Goal: Task Accomplishment & Management: Manage account settings

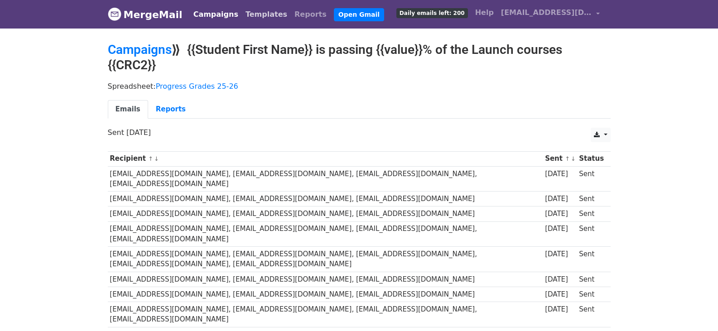
click at [256, 19] on link "Templates" at bounding box center [266, 14] width 49 height 18
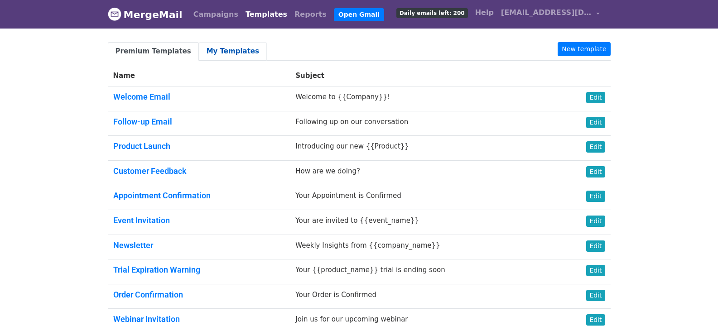
click at [219, 51] on link "My Templates" at bounding box center [233, 51] width 68 height 19
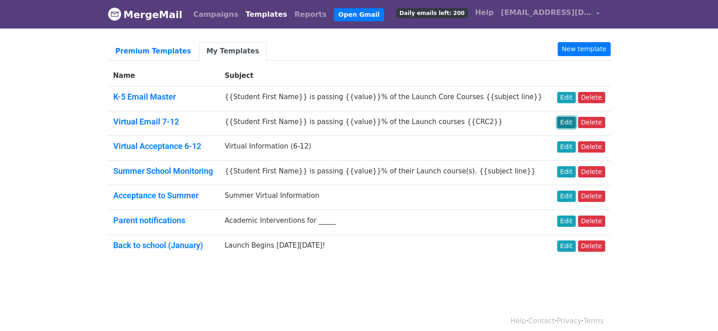
click at [572, 121] on link "Edit" at bounding box center [566, 122] width 19 height 11
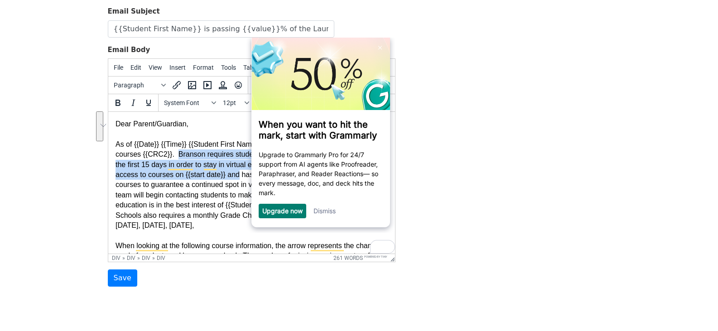
drag, startPoint x: 172, startPoint y: 152, endPoint x: 234, endPoint y: 173, distance: 65.9
click at [234, 173] on div "As of {{Date}} {{Time}} {{Student First Name}} was passing {{value}}% of the La…" at bounding box center [251, 179] width 272 height 101
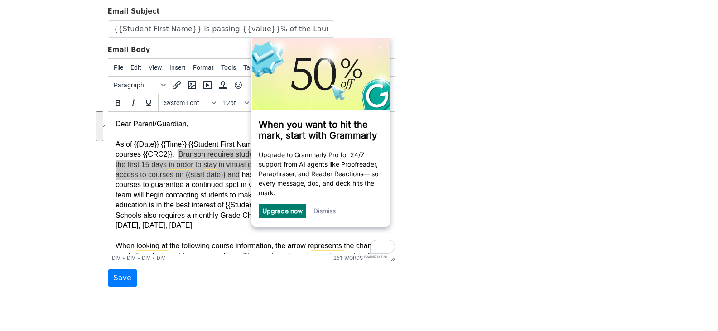
click at [332, 213] on link "Dismiss" at bounding box center [324, 211] width 22 height 8
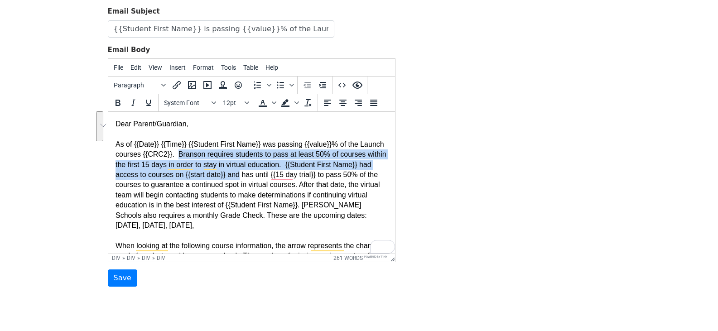
click at [177, 155] on div "As of {{Date}} {{Time}} {{Student First Name}} was passing {{value}}% of the La…" at bounding box center [251, 179] width 272 height 101
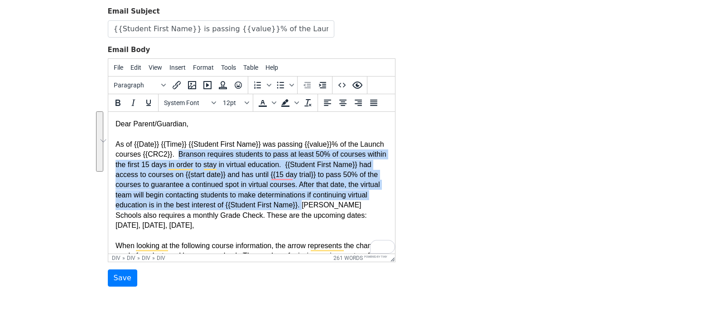
drag, startPoint x: 172, startPoint y: 155, endPoint x: 299, endPoint y: 204, distance: 136.1
click at [299, 204] on div "As of {{Date}} {{Time}} {{Student First Name}} was passing {{value}}% of the La…" at bounding box center [251, 179] width 272 height 101
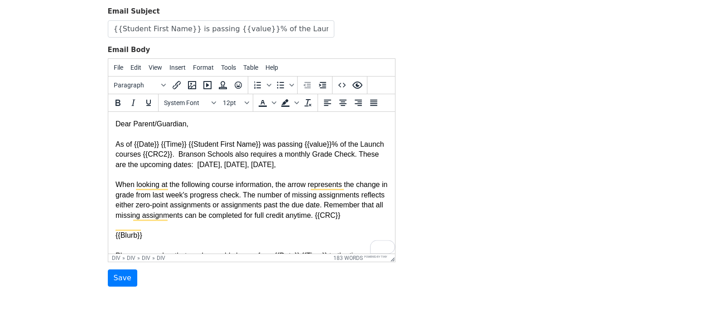
drag, startPoint x: 241, startPoint y: 155, endPoint x: 229, endPoint y: 156, distance: 11.8
click at [229, 156] on div "As of {{Date}} {{Time}} {{Student First Name}} was passing {{value}}% of the La…" at bounding box center [251, 149] width 272 height 41
click at [225, 155] on div "As of {{Date}} {{Time}} {{Student First Name}} was passing {{value}}% of the La…" at bounding box center [251, 149] width 272 height 41
drag, startPoint x: 202, startPoint y: 154, endPoint x: 238, endPoint y: 154, distance: 36.2
click at [238, 154] on div "As of {{Date}} {{Time}} {{Student First Name}} was passing {{value}}% of the La…" at bounding box center [251, 149] width 272 height 41
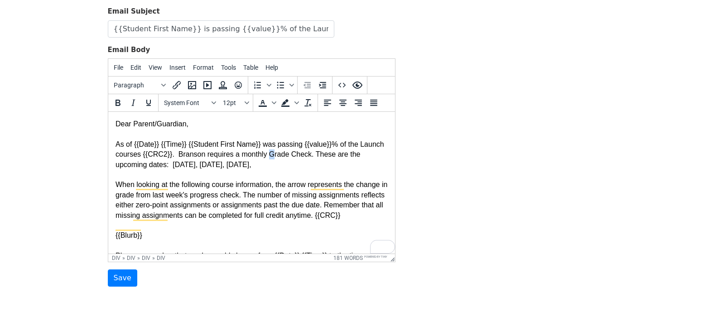
click at [265, 154] on div "As of {{Date}} {{Time}} {{Student First Name}} was passing {{value}}% of the La…" at bounding box center [251, 149] width 272 height 41
click at [286, 155] on div "As of {{Date}} {{Time}} {{Student First Name}} was passing {{value}}% of the La…" at bounding box center [251, 149] width 272 height 41
click at [303, 157] on div "As of {{Date}} {{Time}} {{Student First Name}} was passing {{value}}% of the La…" at bounding box center [251, 149] width 272 height 41
click at [179, 167] on div "As of {{Date}} {{Time}} {{Student First Name}} was passing {{value}}% of the La…" at bounding box center [251, 149] width 272 height 41
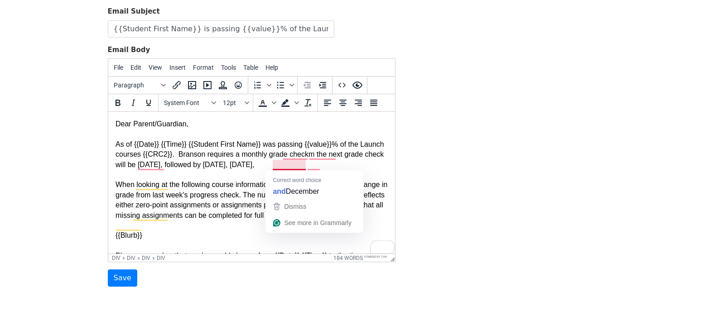
click at [273, 165] on div "As of {{Date}} {{Time}} {{Student First Name}} was passing {{value}}% of the La…" at bounding box center [251, 149] width 272 height 41
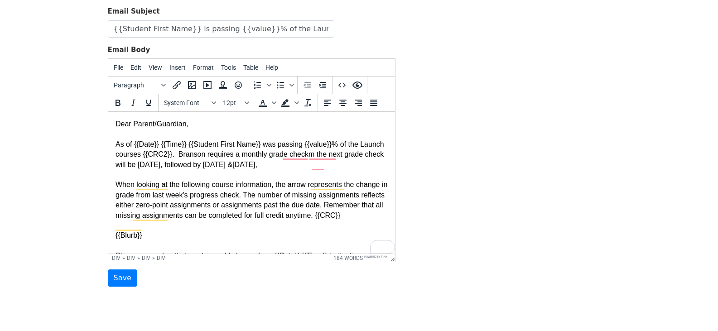
click at [324, 165] on div "As of {{Date}} {{Time}} {{Student First Name}} was passing {{value}}% of the La…" at bounding box center [251, 149] width 272 height 41
click at [121, 275] on input "Save" at bounding box center [122, 278] width 29 height 17
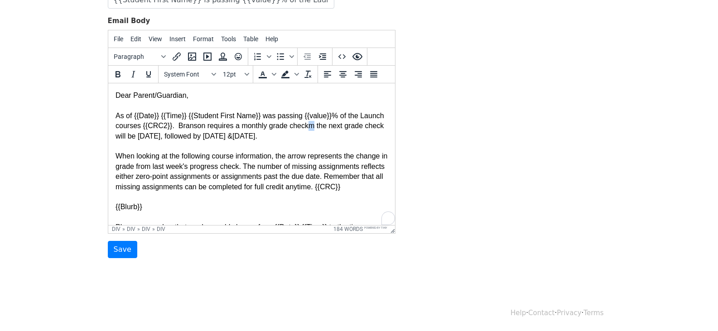
click at [305, 125] on div "As of {{Date}} {{Time}} {{Student First Name}} was passing {{value}}% of the La…" at bounding box center [251, 120] width 272 height 41
click at [288, 135] on div "As of {{Date}} {{Time}} {{Student First Name}} was passing {{value}}% of the La…" at bounding box center [251, 120] width 272 height 41
click at [454, 157] on div "Template Name Virtual Email 7-12 Email Subject {{Student First Name}} is passin…" at bounding box center [359, 98] width 517 height 319
drag, startPoint x: 125, startPoint y: 251, endPoint x: 34, endPoint y: 113, distance: 166.1
click at [125, 251] on input "Save" at bounding box center [122, 249] width 29 height 17
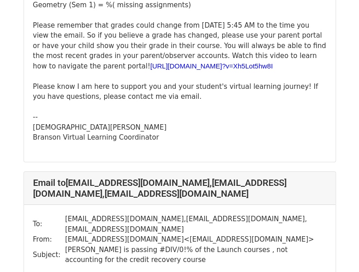
scroll to position [1087, 0]
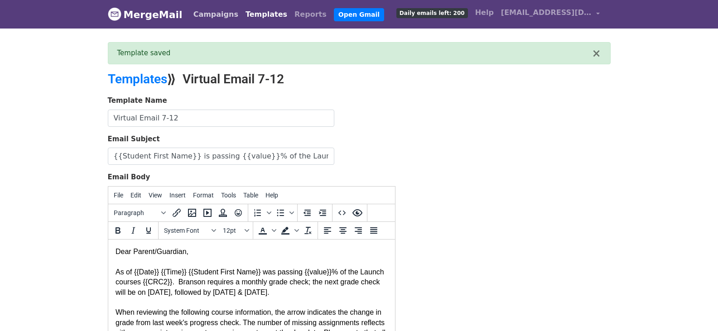
click at [210, 16] on link "Campaigns" at bounding box center [216, 14] width 52 height 18
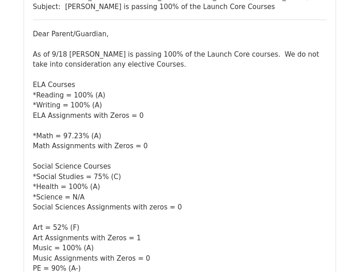
scroll to position [272, 0]
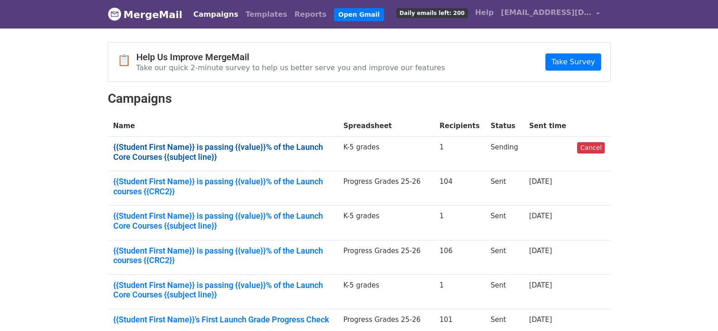
click at [265, 145] on link "{{Student First Name}} is passing {{value}}% of the Launch Core Courses {{subje…" at bounding box center [222, 151] width 219 height 19
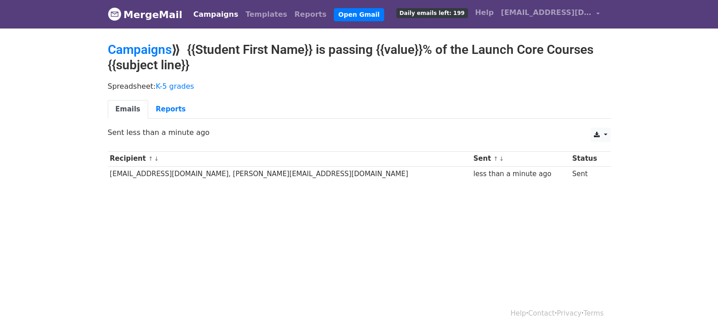
drag, startPoint x: 208, startPoint y: 15, endPoint x: 3, endPoint y: 60, distance: 210.1
click at [208, 16] on link "Campaigns" at bounding box center [216, 14] width 52 height 18
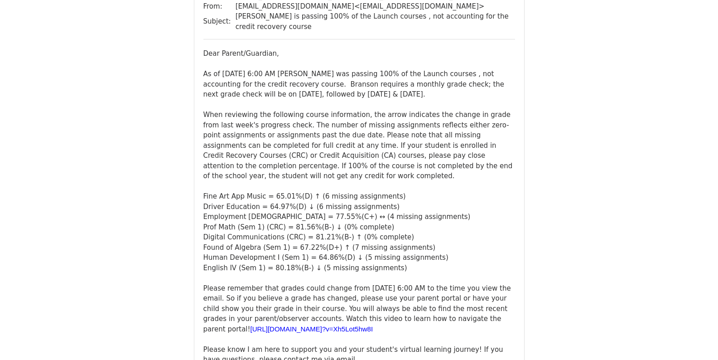
scroll to position [227, 0]
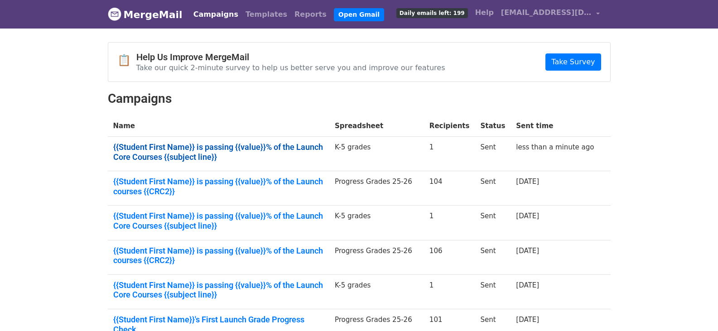
click at [193, 144] on link "{{Student First Name}} is passing {{value}}% of the Launch Core Courses {{subje…" at bounding box center [218, 151] width 211 height 19
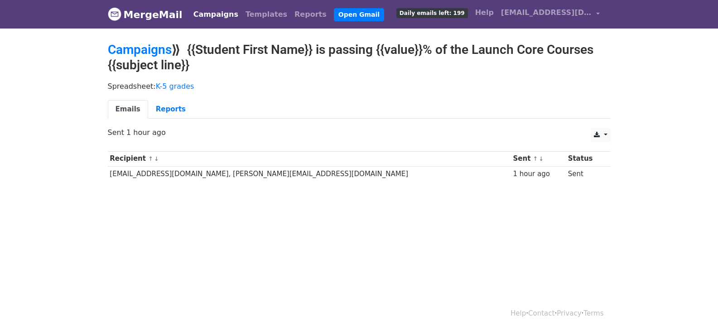
click at [203, 12] on link "Campaigns" at bounding box center [216, 14] width 52 height 18
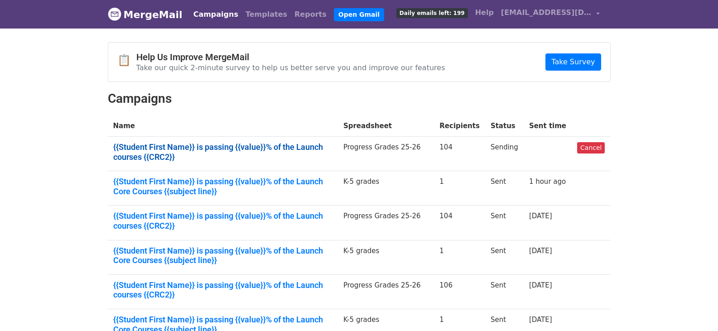
click at [202, 150] on link "{{Student First Name}} is passing {{value}}% of the Launch courses {{CRC2}}" at bounding box center [222, 151] width 219 height 19
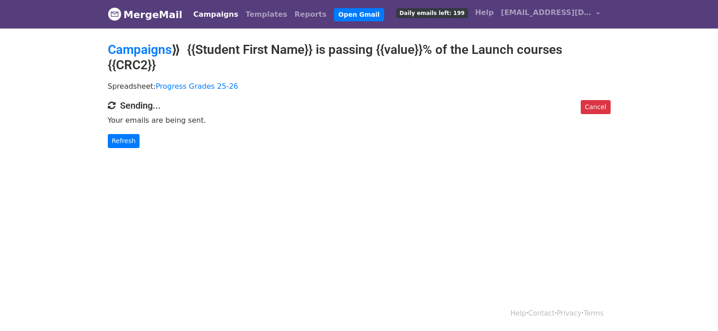
click at [211, 15] on link "Campaigns" at bounding box center [216, 14] width 52 height 18
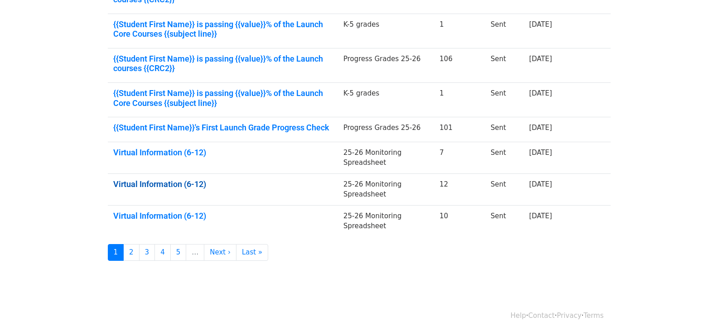
scroll to position [229, 0]
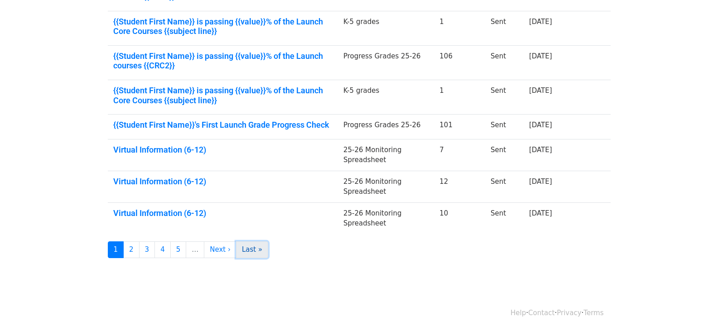
click at [238, 251] on link "Last »" at bounding box center [252, 250] width 32 height 17
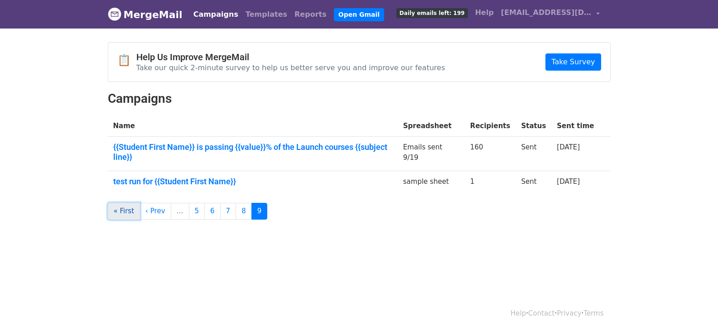
click at [121, 215] on link "« First" at bounding box center [124, 211] width 33 height 17
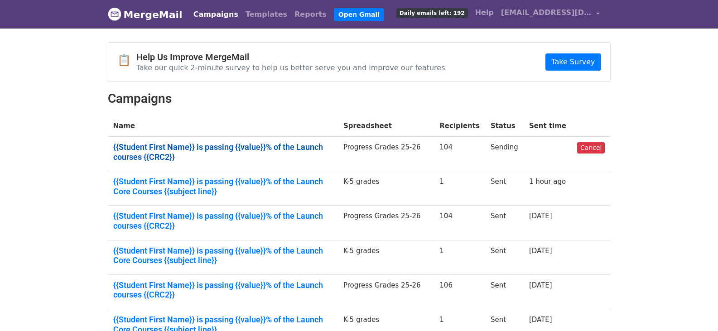
click at [198, 146] on link "{{Student First Name}} is passing {{value}}% of the Launch courses {{CRC2}}" at bounding box center [222, 151] width 219 height 19
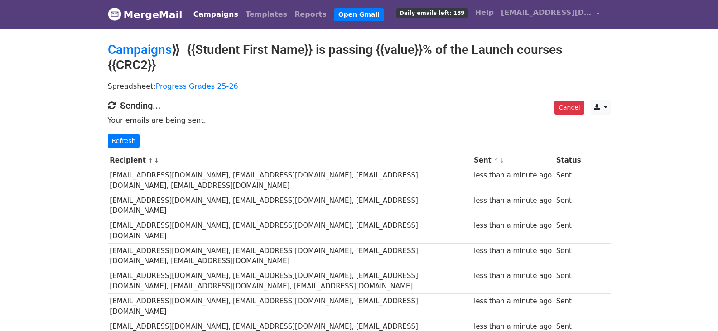
scroll to position [227, 0]
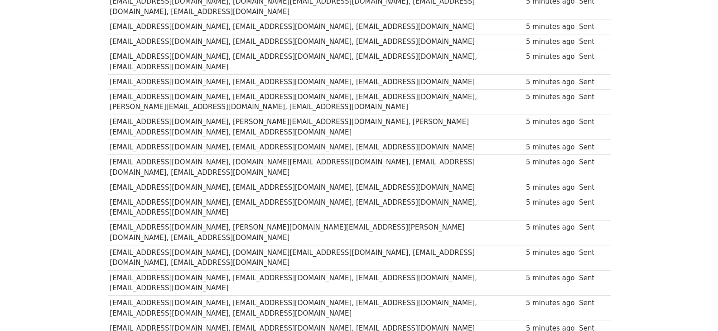
scroll to position [519, 0]
